Goal: Task Accomplishment & Management: Manage account settings

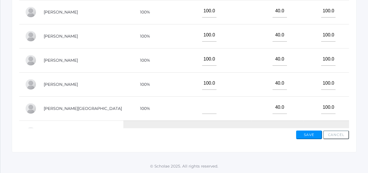
scroll to position [86, 0]
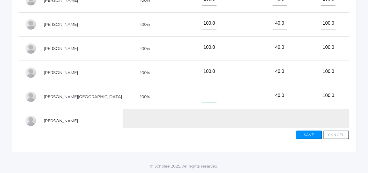
click at [202, 94] on input"] "text" at bounding box center [209, 95] width 14 height 13
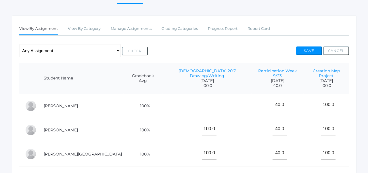
scroll to position [76, 0]
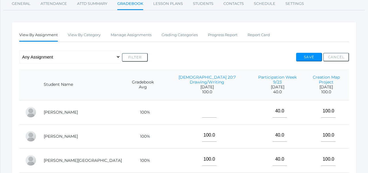
type input"] "100"
click at [202, 110] on input"] "text" at bounding box center [209, 111] width 14 height 13
type input"] "100"
click at [212, 90] on span "100.0" at bounding box center [206, 92] width 77 height 5
click at [304, 57] on button "Save" at bounding box center [309, 57] width 26 height 9
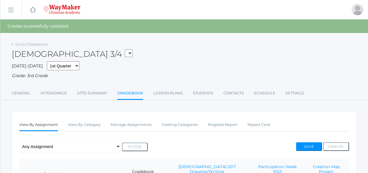
click at [56, 48] on div "Bible 3/4 03ELEM - Language Arts 3/4 03ELEM - History 3/4 03ELEM - Science 3/4 …" at bounding box center [184, 50] width 345 height 21
click at [125, 52] on select "03ELEM - Language Arts 3/4 03ELEM - History 3/4 03ELEM - Science 3/4 03ELEM - M…" at bounding box center [129, 53] width 8 height 8
select select "2612"
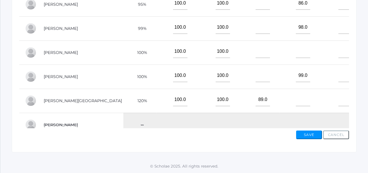
scroll to position [90, 0]
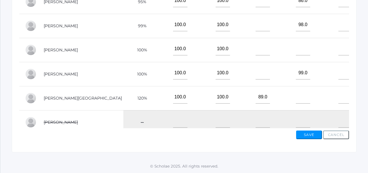
click at [123, 99] on td "120%" at bounding box center [139, 98] width 33 height 24
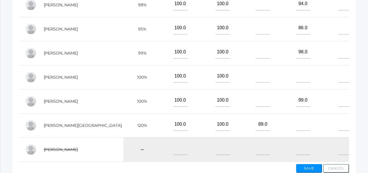
scroll to position [214, 0]
click at [256, 125] on input"] "89.0" at bounding box center [263, 124] width 14 height 13
click at [296, 126] on input"] "text" at bounding box center [303, 124] width 14 height 13
type input"] "89"
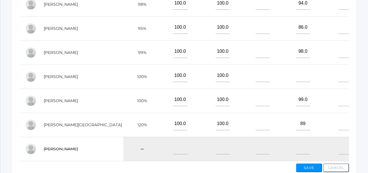
click at [301, 113] on td "99.0" at bounding box center [300, 101] width 43 height 24
click at [307, 170] on button "Save" at bounding box center [309, 168] width 26 height 9
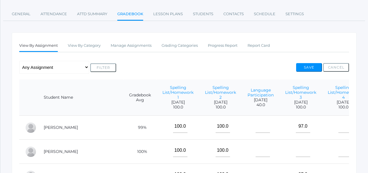
scroll to position [80, 0]
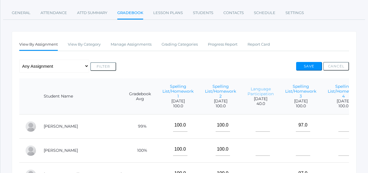
click at [248, 92] on link "Language Participation" at bounding box center [261, 92] width 26 height 10
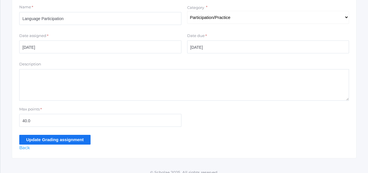
scroll to position [143, 0]
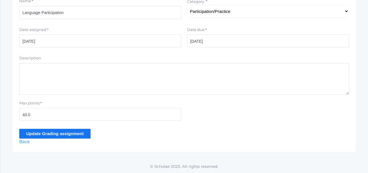
click at [75, 136] on input "Update Grading assignment" at bounding box center [54, 133] width 71 height 9
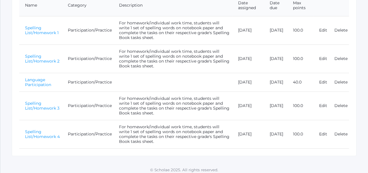
scroll to position [161, 0]
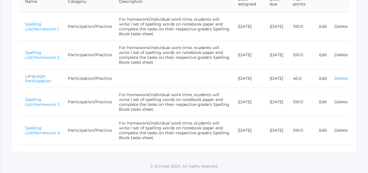
click at [342, 78] on link "Delete" at bounding box center [340, 78] width 13 height 5
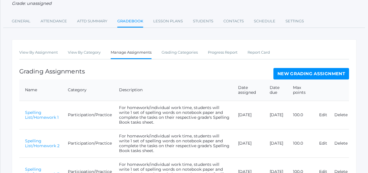
scroll to position [73, 0]
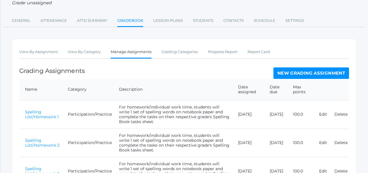
click at [292, 72] on link "New Grading Assignment" at bounding box center [311, 73] width 76 height 11
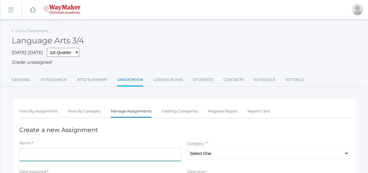
click at [145, 151] on input "Name" at bounding box center [100, 154] width 162 height 13
type input "Participation Week 10/7"
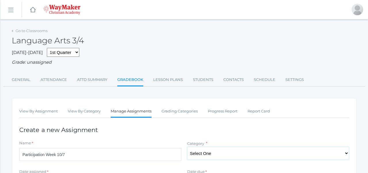
click at [199, 156] on select "Select One Participation/Practice Assignments Summative Assessments" at bounding box center [268, 153] width 162 height 13
select select "1247"
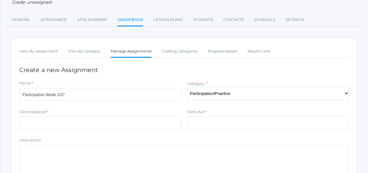
scroll to position [64, 0]
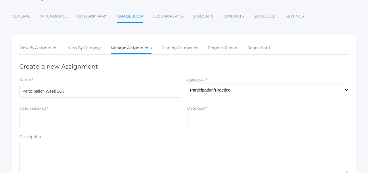
click at [212, 120] on input "Date due" at bounding box center [268, 119] width 162 height 13
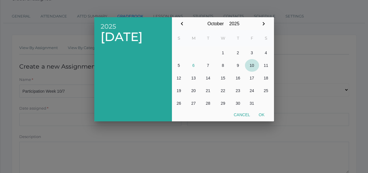
click at [254, 66] on button "10" at bounding box center [252, 65] width 14 height 13
click at [258, 113] on button "Ok" at bounding box center [261, 115] width 14 height 10
type input "[DATE]"
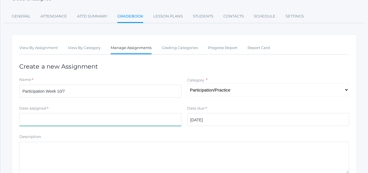
click at [71, 118] on input "Date assigned" at bounding box center [100, 119] width 162 height 13
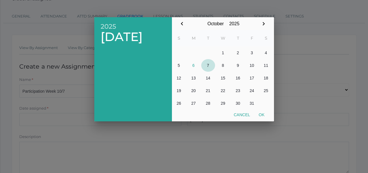
click at [208, 67] on button "7" at bounding box center [208, 65] width 14 height 13
click at [263, 117] on button "Ok" at bounding box center [261, 115] width 14 height 10
type input "[DATE]"
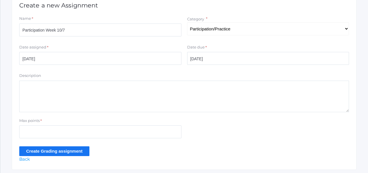
scroll to position [143, 0]
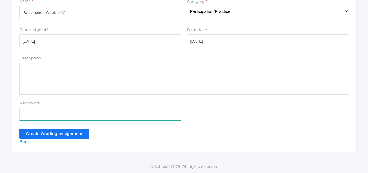
click at [163, 114] on input "Max points" at bounding box center [100, 114] width 162 height 13
type input "40"
click at [45, 134] on input "Create Grading assignment" at bounding box center [54, 133] width 70 height 9
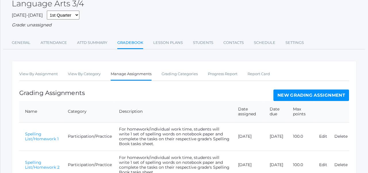
scroll to position [42, 0]
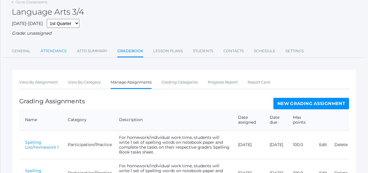
click at [58, 53] on link "Attendance" at bounding box center [54, 50] width 26 height 11
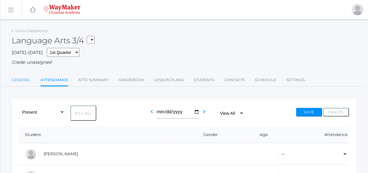
click at [23, 78] on link "General" at bounding box center [21, 79] width 19 height 11
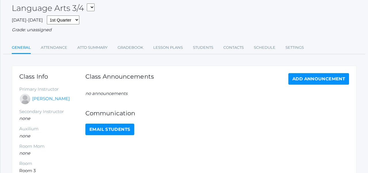
scroll to position [32, 0]
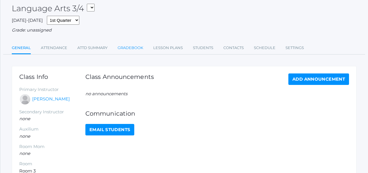
click at [128, 47] on link "Gradebook" at bounding box center [131, 47] width 26 height 11
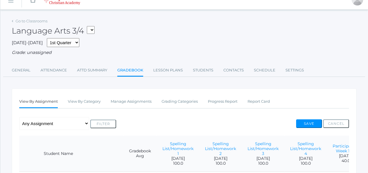
scroll to position [2, 0]
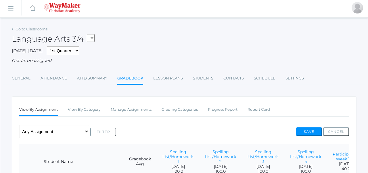
click at [93, 38] on select "03ELEM - Language Arts 3/4 03ELEM - History 3/4 03ELEM - Science 3/4 03ELEM - M…" at bounding box center [91, 38] width 8 height 8
select select "2575"
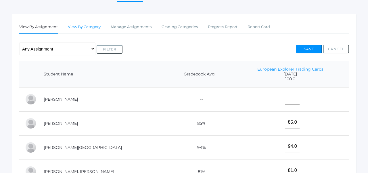
scroll to position [53, 0]
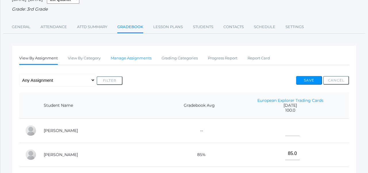
click at [128, 60] on link "Manage Assignments" at bounding box center [131, 58] width 41 height 11
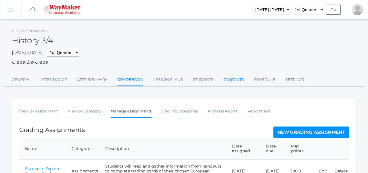
scroll to position [61, 0]
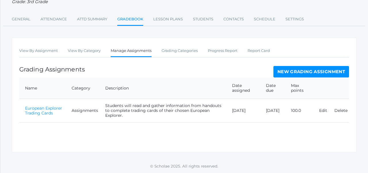
click at [295, 69] on link "New Grading Assignment" at bounding box center [311, 71] width 76 height 11
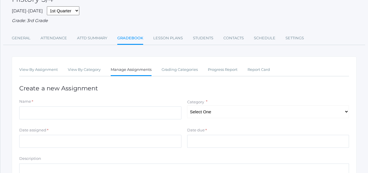
scroll to position [52, 0]
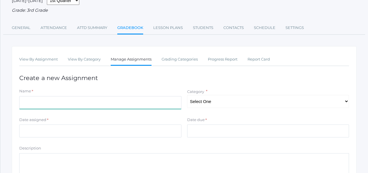
click at [127, 103] on input "Name" at bounding box center [100, 102] width 162 height 13
type input "13 Colonies Pocket"
click at [235, 101] on select "Select One Participation/Practice Assignments Summative Assessments" at bounding box center [268, 101] width 162 height 13
select select "1194"
click at [179, 82] on div "View By Assignment View By Category Manage Assignments Grading Categories Progr…" at bounding box center [184, 144] width 345 height 197
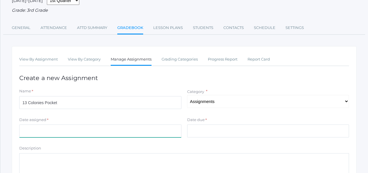
click at [117, 131] on input "Date assigned" at bounding box center [100, 131] width 162 height 13
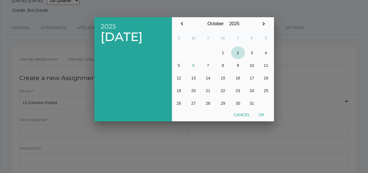
click at [238, 53] on button "2" at bounding box center [238, 53] width 14 height 13
click at [253, 104] on button "31" at bounding box center [252, 103] width 14 height 13
click at [237, 55] on button "2" at bounding box center [238, 53] width 14 height 13
click at [262, 114] on button "Ok" at bounding box center [261, 115] width 14 height 10
type input "[DATE]"
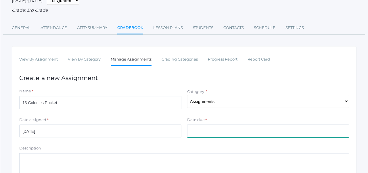
click at [252, 133] on input "Date due" at bounding box center [268, 131] width 162 height 13
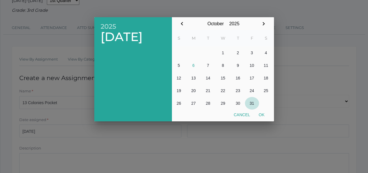
click at [253, 104] on button "31" at bounding box center [252, 103] width 14 height 13
click at [261, 113] on button "Ok" at bounding box center [261, 115] width 14 height 10
type input "[DATE]"
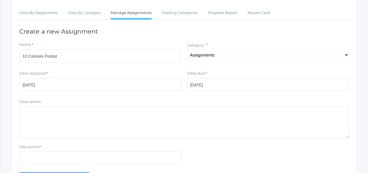
scroll to position [98, 0]
click at [175, 113] on textarea "Description" at bounding box center [184, 124] width 330 height 32
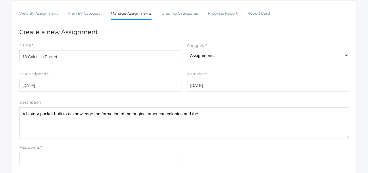
click at [155, 114] on textarea "A history pocket built to acknowledge the formation of the original american co…" at bounding box center [184, 124] width 330 height 32
type textarea "A history pocket built to acknowledge the formation of the original American co…"
click at [208, 114] on textarea "A history pocket built to acknowledge the formation of the original American co…" at bounding box center [184, 124] width 330 height 32
drag, startPoint x: 210, startPoint y: 114, endPoint x: 19, endPoint y: 114, distance: 191.2
click at [19, 114] on div "Description A history pocket built to acknowledge the formation of the original…" at bounding box center [183, 119] width 335 height 39
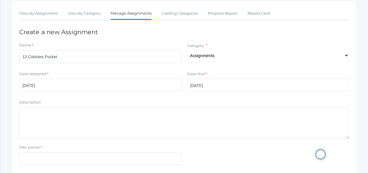
click at [51, 97] on form "Name * 13 Colonies Pocket Category * Select One Participation/Practice Assignme…" at bounding box center [184, 113] width 330 height 140
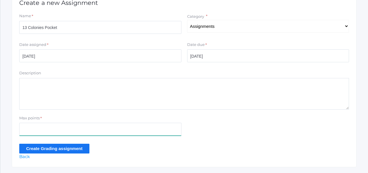
click at [49, 132] on input "Max points" at bounding box center [100, 129] width 162 height 13
type input "100"
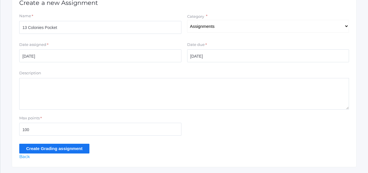
click at [214, 131] on div "Max points * 100" at bounding box center [183, 127] width 335 height 23
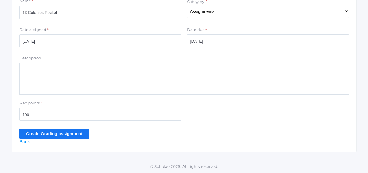
click at [80, 134] on input "Create Grading assignment" at bounding box center [54, 133] width 70 height 9
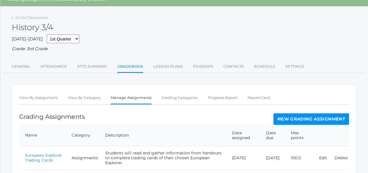
scroll to position [25, 0]
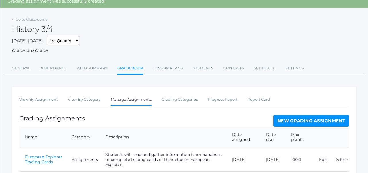
click at [61, 28] on div "History 3/4" at bounding box center [184, 25] width 345 height 21
click at [42, 22] on div "History 3/4" at bounding box center [184, 25] width 345 height 21
click at [43, 21] on link "Go to Classrooms" at bounding box center [32, 19] width 32 height 5
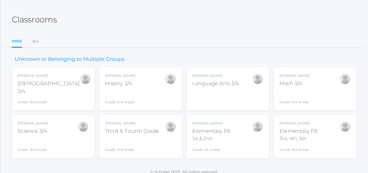
scroll to position [27, 0]
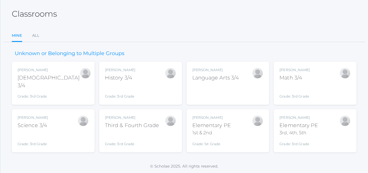
click at [288, 78] on div "Math 3/4" at bounding box center [294, 78] width 30 height 8
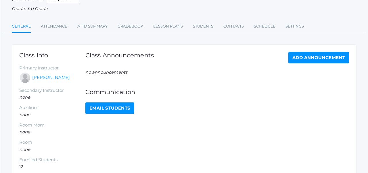
scroll to position [53, 0]
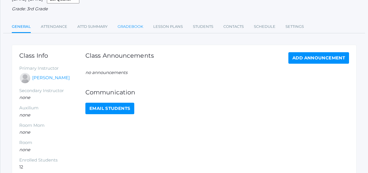
click at [136, 24] on link "Gradebook" at bounding box center [131, 26] width 26 height 11
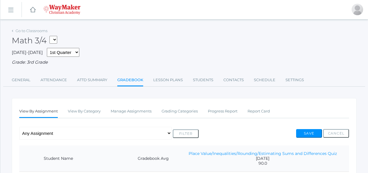
click at [54, 39] on select "03ELEM - Language Arts 3/4 03ELEM - History 3/4 03ELEM - Science 3/4 03ELEM - M…" at bounding box center [53, 40] width 8 height 8
select select "2572"
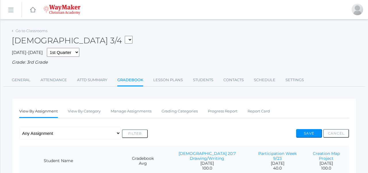
click at [125, 39] on select "03ELEM - Language Arts 3/4 03ELEM - History 3/4 03ELEM - Science 3/4 03ELEM - M…" at bounding box center [129, 40] width 8 height 8
select select "2503"
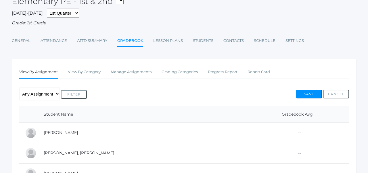
scroll to position [39, 0]
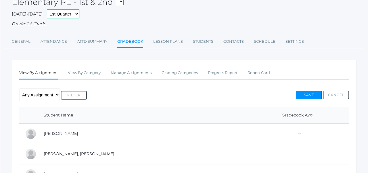
click at [67, 15] on select "1st Quarter 2nd Quarter 3rd Quarter 4th Quarter" at bounding box center [63, 13] width 32 height 9
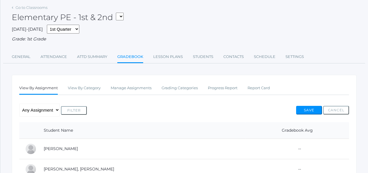
click at [122, 15] on select "03ELEM - Language Arts 3/4 03ELEM - History 3/4 03ELEM - Science 3/4 03ELEM - M…" at bounding box center [120, 17] width 8 height 8
select select "2504"
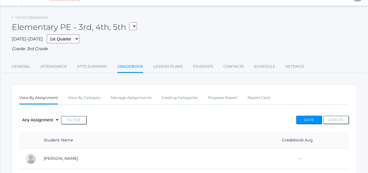
scroll to position [13, 0]
click at [66, 42] on select "1st Quarter 2nd Quarter 3rd Quarter 4th Quarter" at bounding box center [63, 39] width 32 height 9
click at [135, 28] on select "03ELEM - Language Arts 3/4 03ELEM - History 3/4 03ELEM - Science 3/4 03ELEM - M…" at bounding box center [133, 27] width 8 height 8
select select "2503"
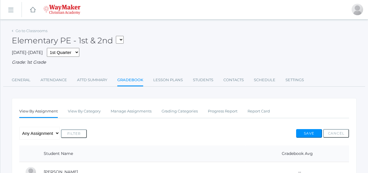
click at [157, 45] on div "Elementary PE - 1st & 2nd 03ELEM - Language Arts 3/4 03ELEM - History 3/4 03ELE…" at bounding box center [184, 37] width 345 height 21
click at [120, 36] on select "03ELEM - Language Arts 3/4 03ELEM - History 3/4 03ELEM - Science 3/4 03ELEM - M…" at bounding box center [120, 40] width 8 height 8
select select "2612"
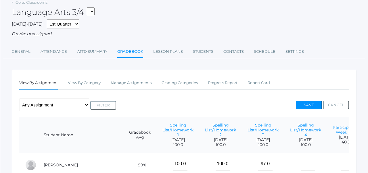
scroll to position [28, 0]
click at [92, 11] on select "03ELEM - Language Arts 3/4 03ELEM - History 3/4 03ELEM - Science 3/4 03ELEM - M…" at bounding box center [91, 12] width 8 height 8
select select "2535"
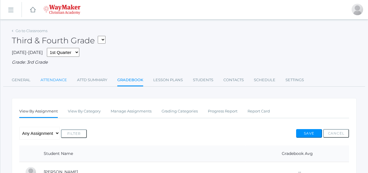
click at [57, 78] on link "Attendance" at bounding box center [54, 79] width 26 height 11
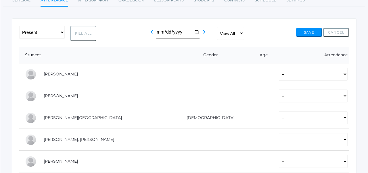
scroll to position [83, 0]
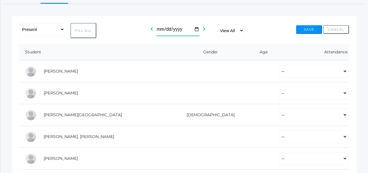
click at [161, 29] on input "[DATE]" at bounding box center [177, 29] width 43 height 13
click at [194, 27] on input "[DATE]" at bounding box center [177, 29] width 43 height 13
type input "[DATE]"
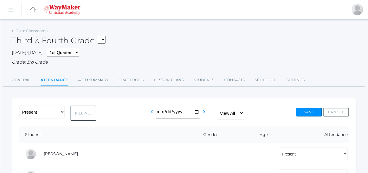
click at [104, 40] on select "03ELEM - Language Arts 3/4 03ELEM - History 3/4 03ELEM - Science 3/4 03ELEM - M…" at bounding box center [102, 40] width 8 height 8
click at [197, 111] on input "[DATE]" at bounding box center [177, 112] width 43 height 13
type input "[DATE]"
click at [145, 54] on div "[DATE]-[DATE] 1st Quarter 2nd Quarter 3rd Quarter 4th Quarter Grade: 3rd Grade" at bounding box center [184, 57] width 345 height 18
